Goal: Find specific page/section: Find specific page/section

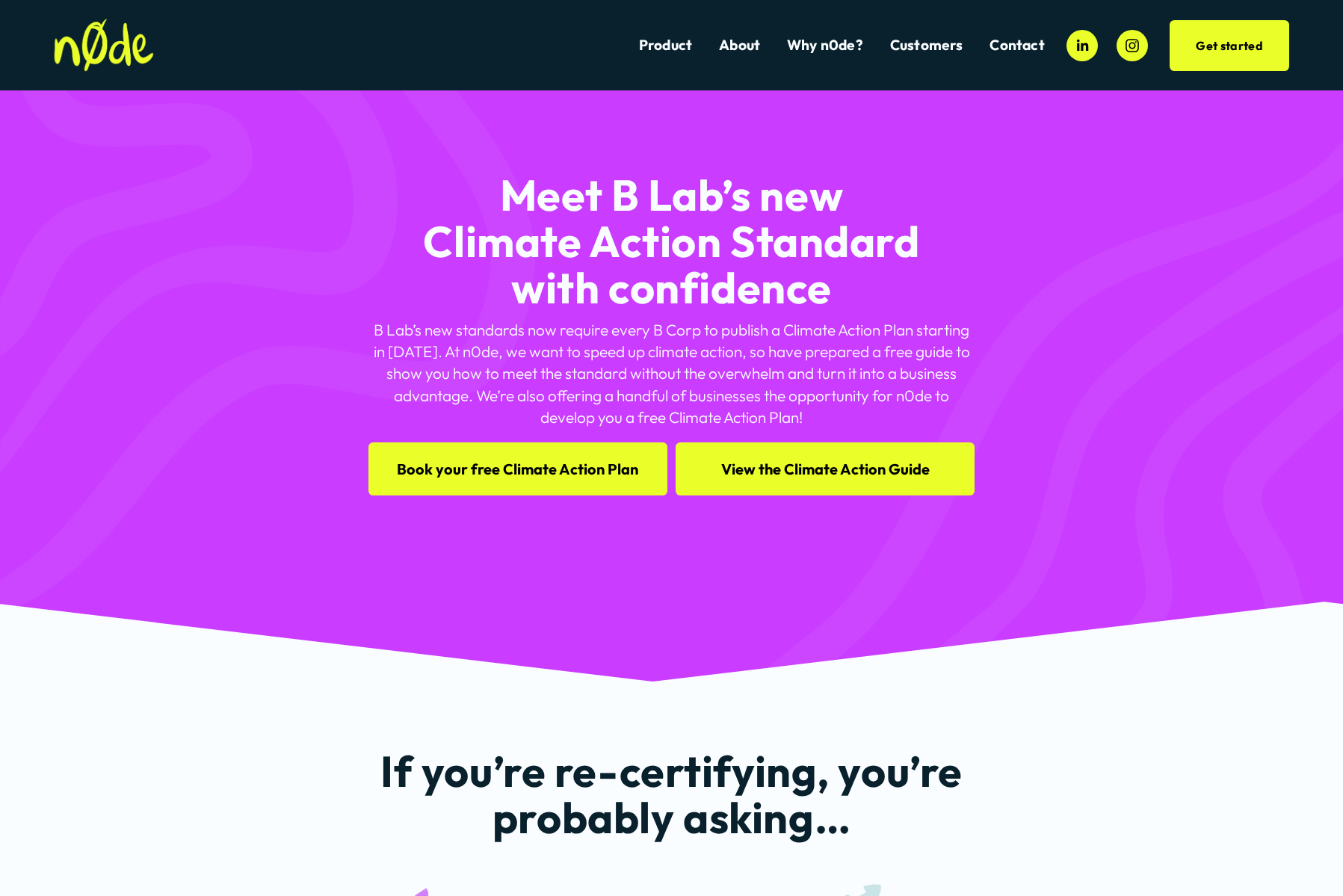
click at [0, 0] on span "Creative Fitness Marketing" at bounding box center [0, 0] width 0 height 0
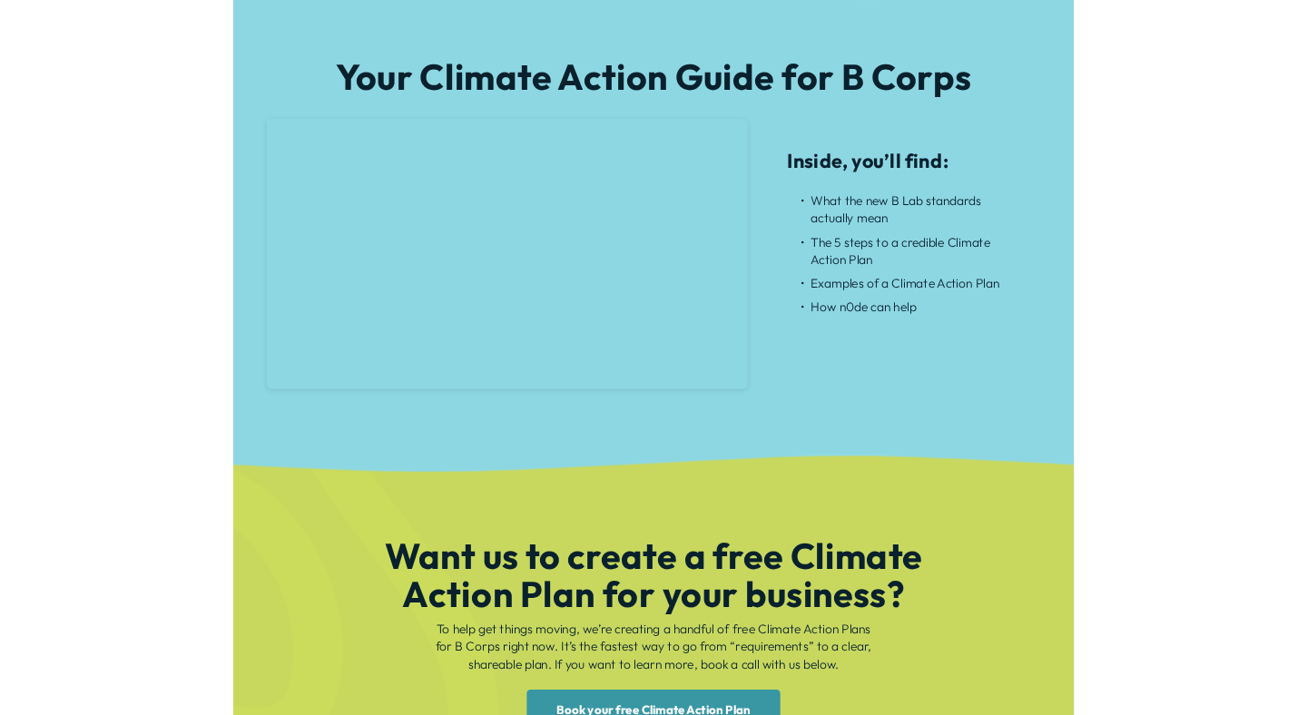
scroll to position [1387, 0]
